Goal: Task Accomplishment & Management: Use online tool/utility

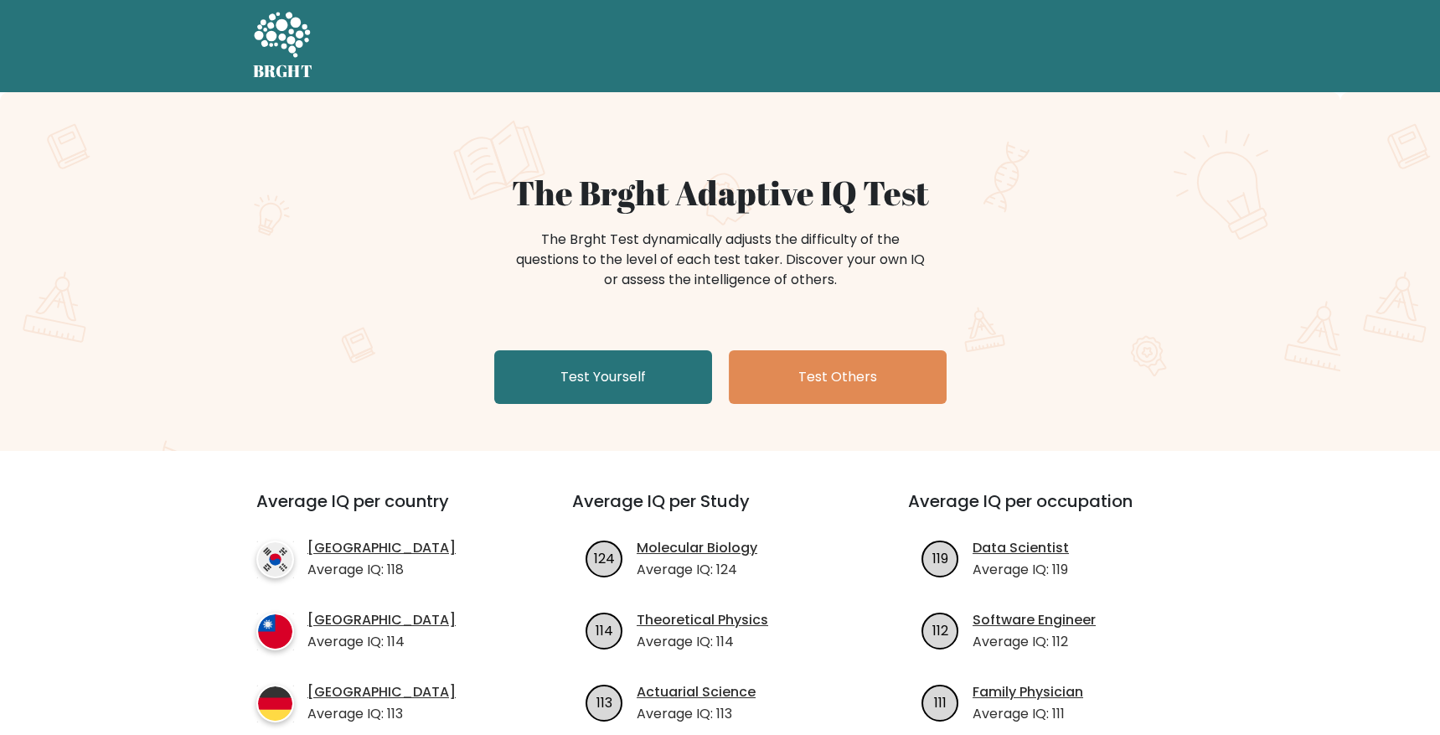
click at [586, 414] on div "The Brght Adaptive IQ Test The Brght Test dynamically adjusts the difficulty of…" at bounding box center [720, 271] width 1440 height 359
click at [594, 378] on link "Test Yourself" at bounding box center [603, 377] width 218 height 54
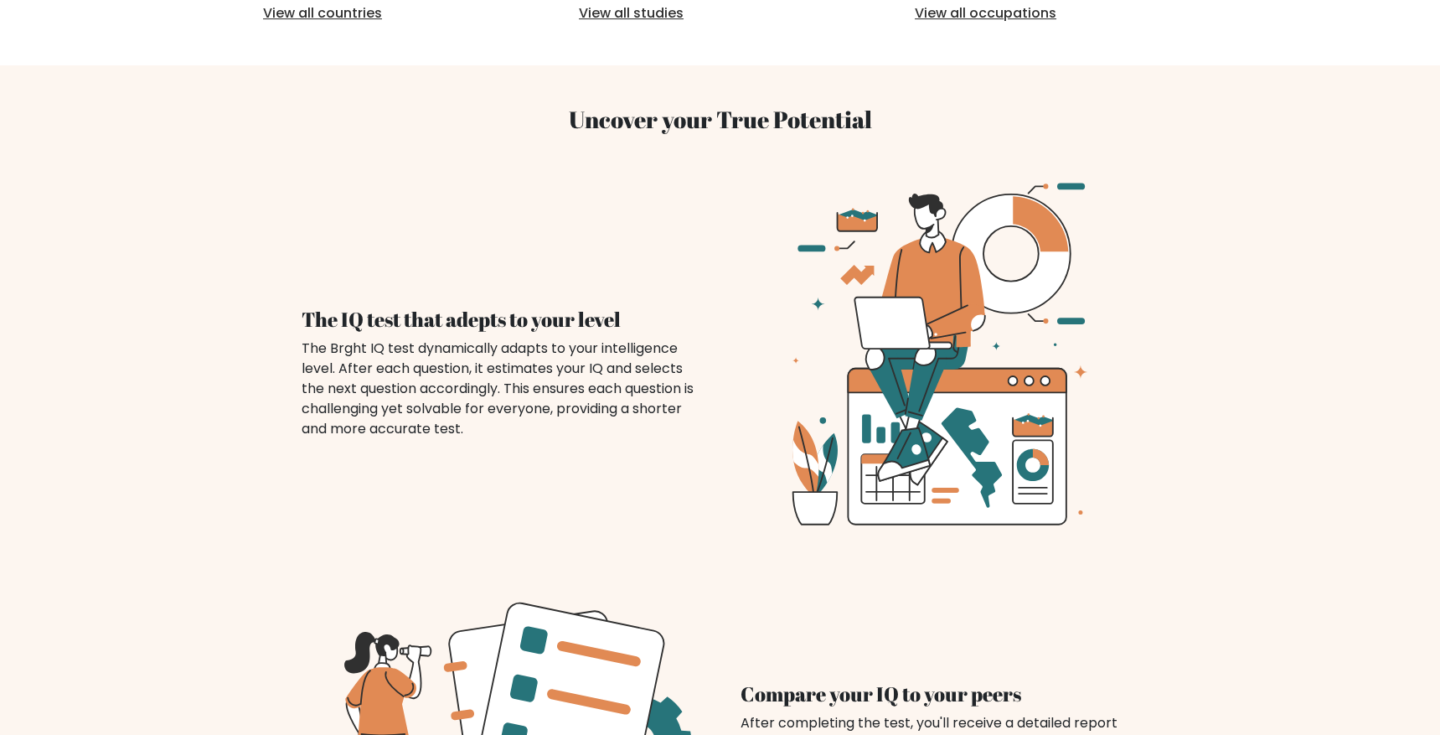
scroll to position [924, 0]
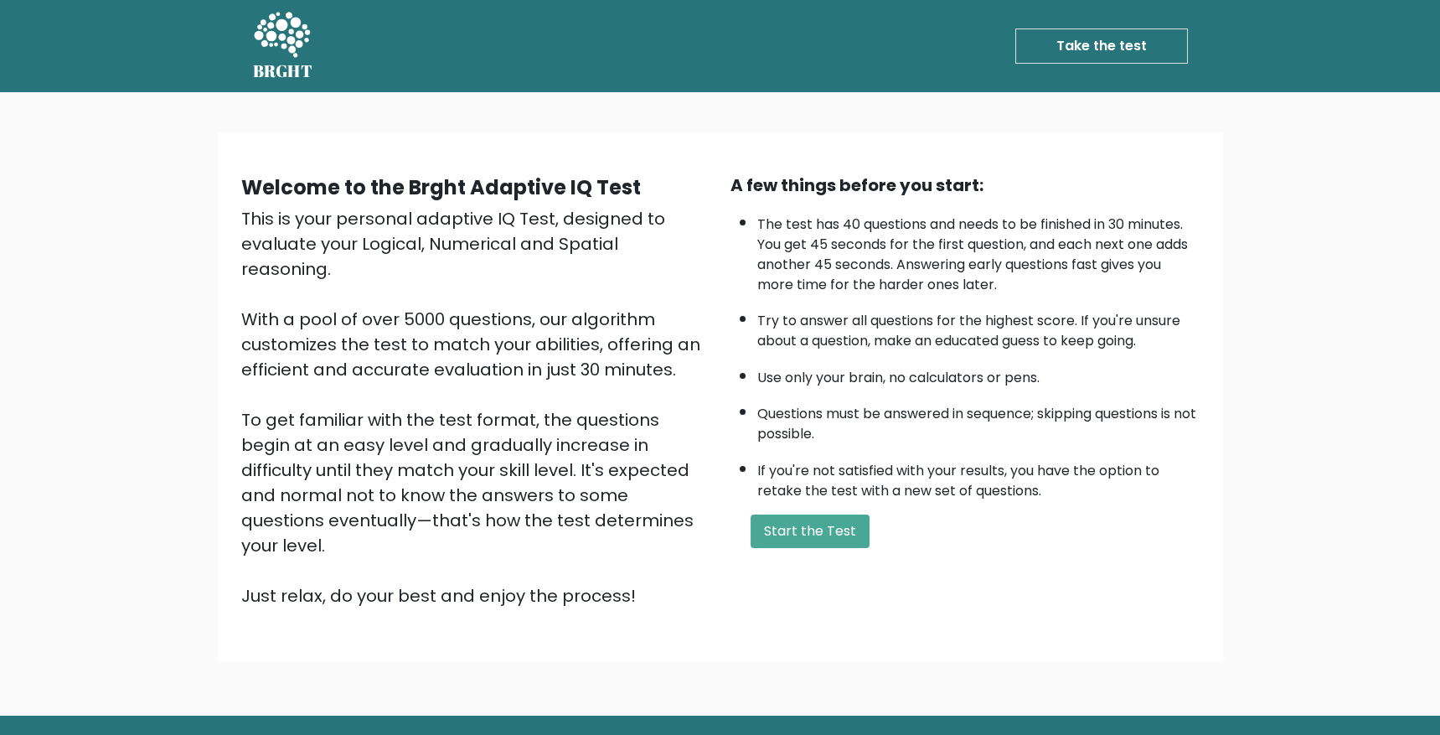
click at [1102, 34] on link "Take the test" at bounding box center [1101, 45] width 173 height 35
click at [1084, 52] on link "Take the test" at bounding box center [1101, 45] width 173 height 35
click at [1067, 47] on link "Take the test" at bounding box center [1101, 45] width 173 height 35
click at [1089, 48] on link "Take the test" at bounding box center [1101, 45] width 173 height 35
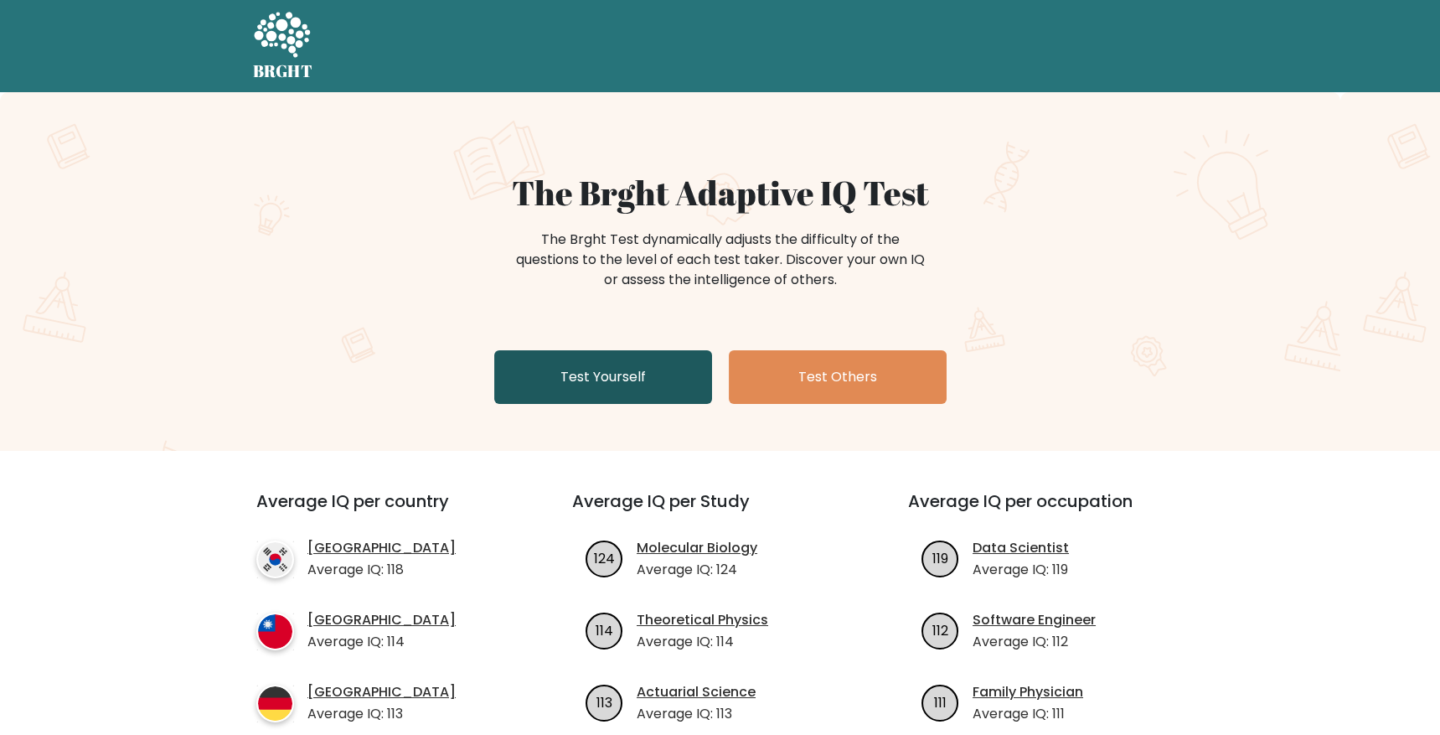
click at [617, 394] on link "Test Yourself" at bounding box center [603, 377] width 218 height 54
